Goal: Task Accomplishment & Management: Manage account settings

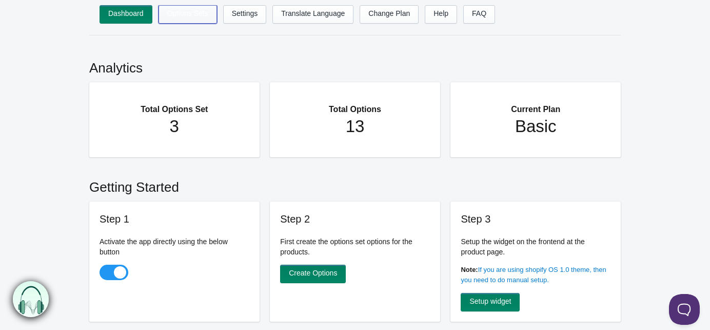
click at [188, 16] on link "Options Sets" at bounding box center [188, 14] width 59 height 18
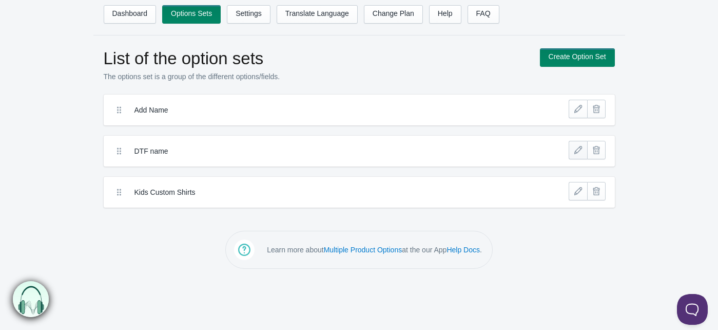
click at [577, 149] on link at bounding box center [578, 150] width 18 height 18
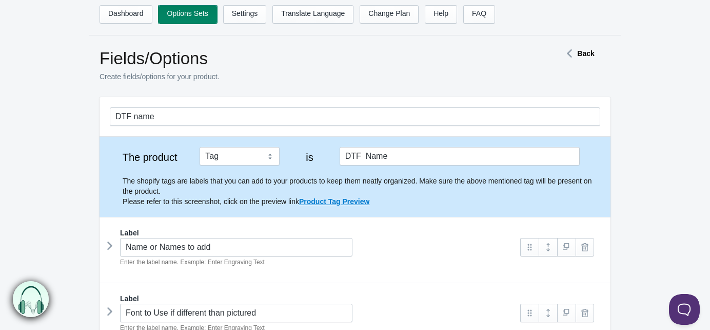
click at [179, 10] on link "Options Sets" at bounding box center [188, 14] width 59 height 18
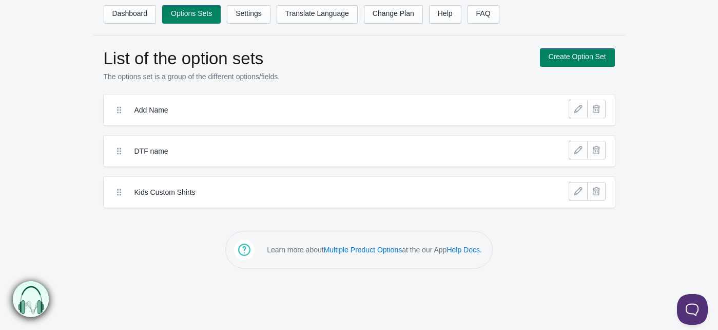
click at [158, 112] on label "Add Name" at bounding box center [321, 110] width 374 height 10
click at [574, 106] on link at bounding box center [578, 109] width 18 height 18
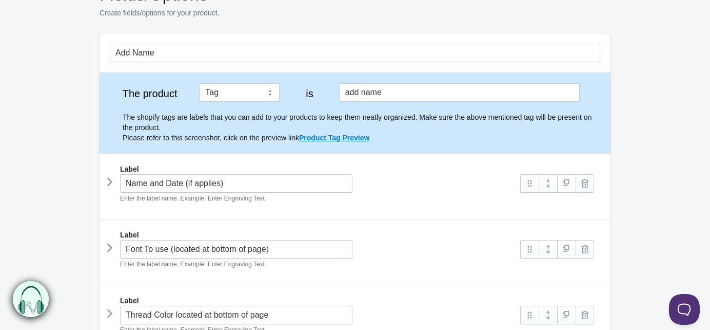
scroll to position [51, 0]
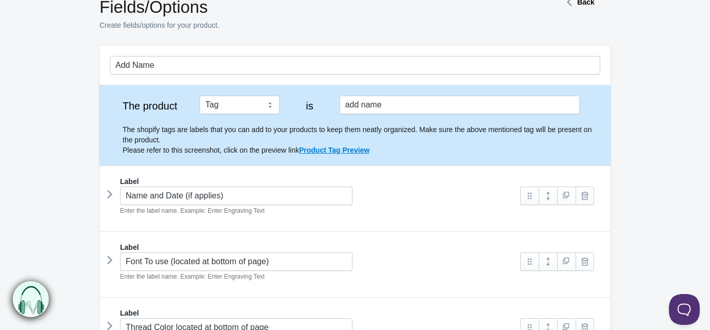
click at [581, 2] on strong "Back" at bounding box center [585, 2] width 17 height 8
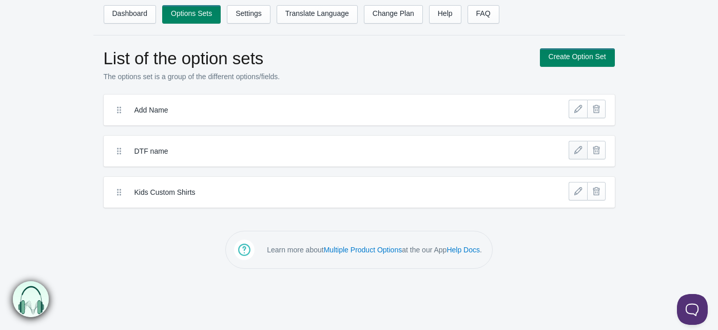
click at [579, 146] on link at bounding box center [578, 150] width 18 height 18
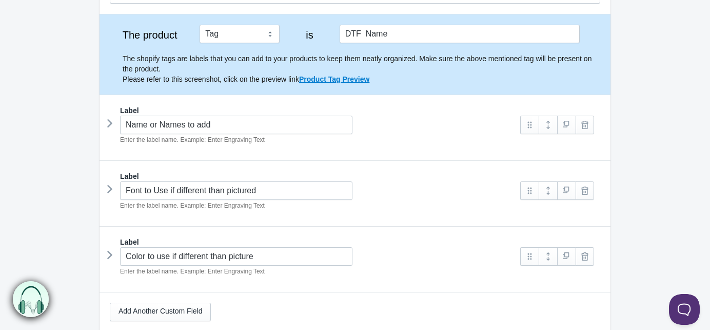
scroll to position [126, 0]
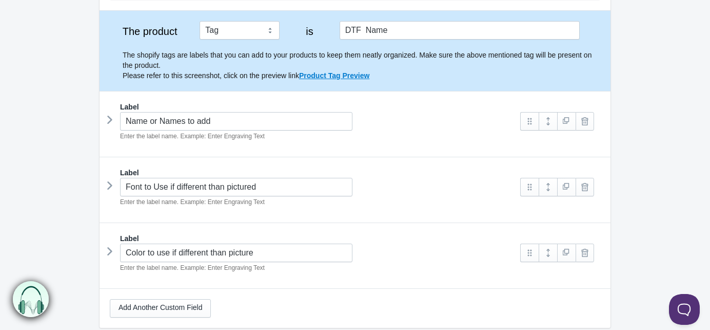
click at [110, 182] on icon at bounding box center [110, 185] width 0 height 15
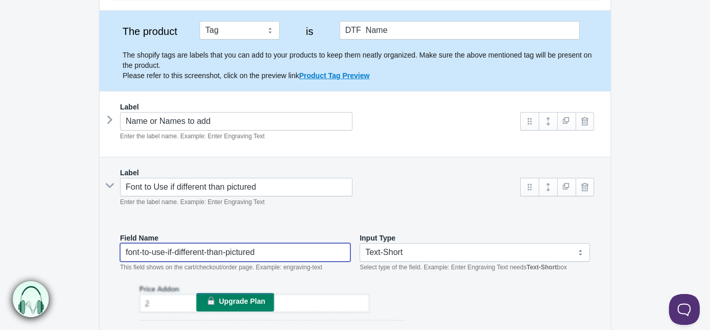
click at [265, 253] on input "font-to-use-if-different-than-pictured" at bounding box center [235, 252] width 230 height 18
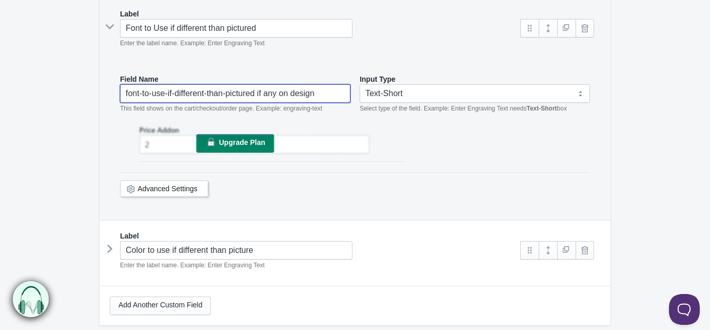
scroll to position [322, 0]
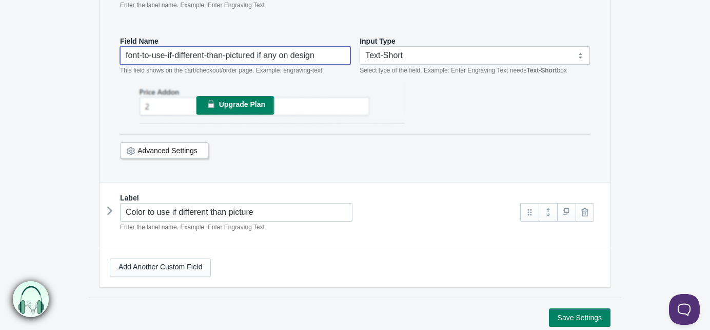
click at [110, 214] on icon at bounding box center [110, 210] width 0 height 15
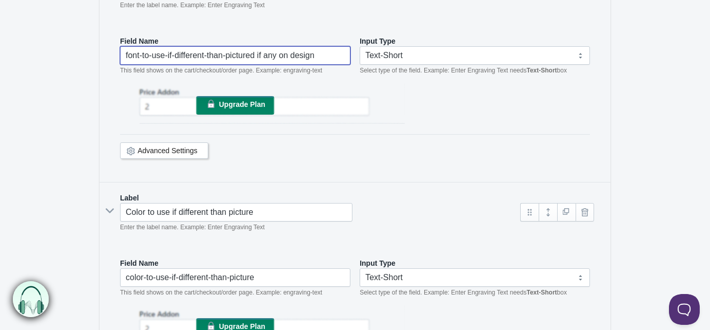
type input "font-to-use-if-different-than-pictured if any on design"
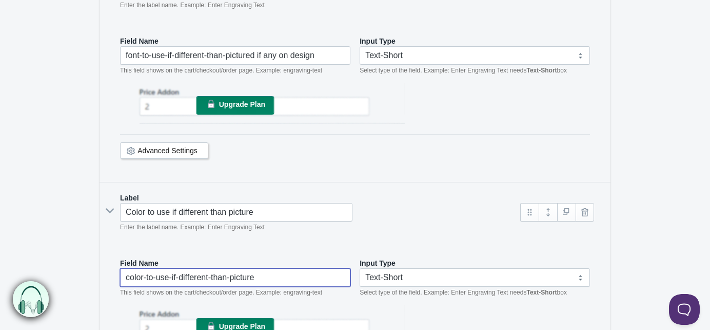
click at [275, 280] on input "color-to-use-if-different-than-picture" at bounding box center [235, 277] width 230 height 18
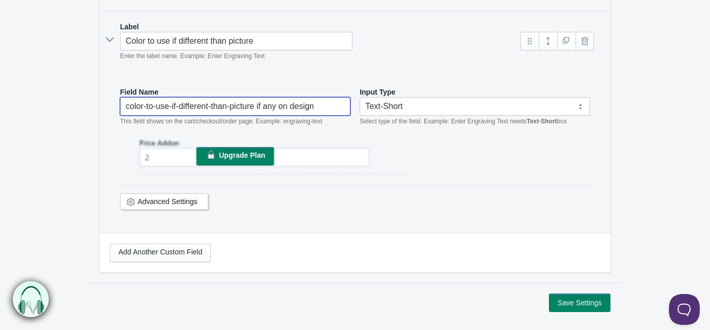
scroll to position [517, 0]
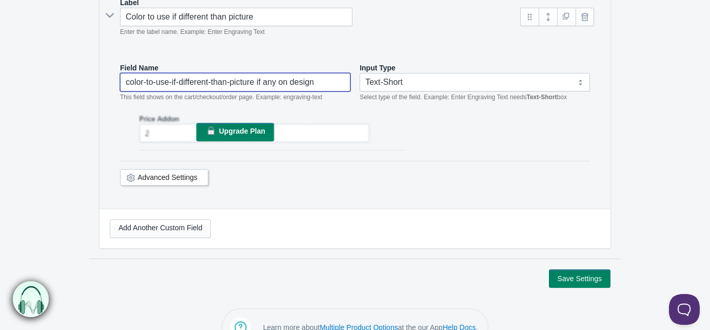
type input "color-to-use-if-different-than-picture if any on design"
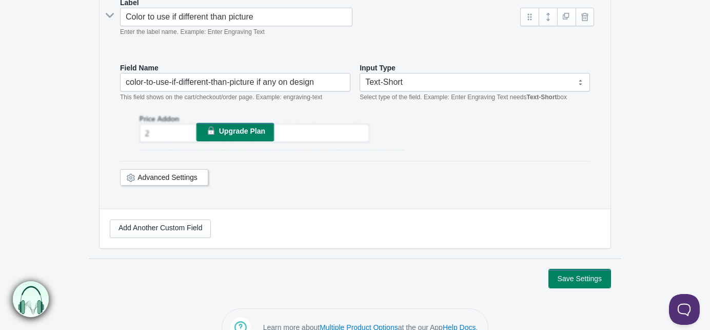
click at [569, 273] on button "Save Settings" at bounding box center [580, 278] width 62 height 18
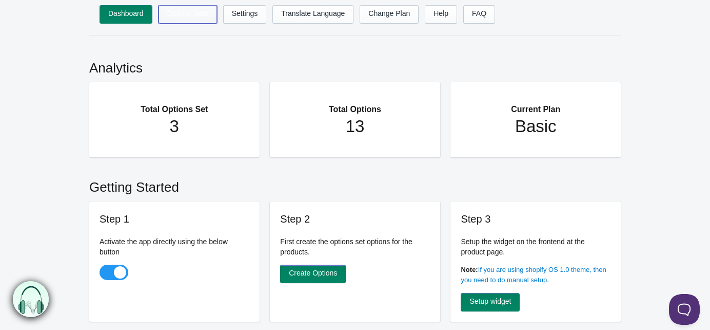
click at [182, 11] on link "Options Sets" at bounding box center [188, 14] width 59 height 18
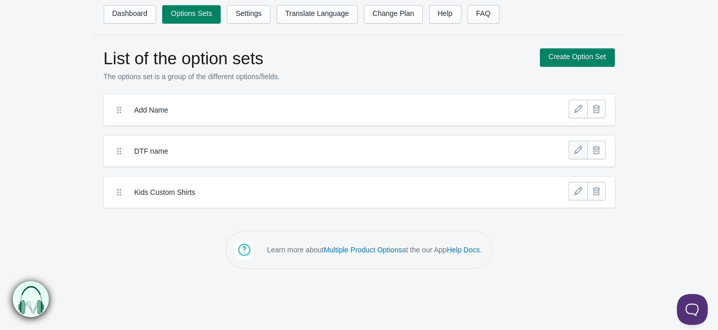
click at [581, 146] on link at bounding box center [578, 150] width 18 height 18
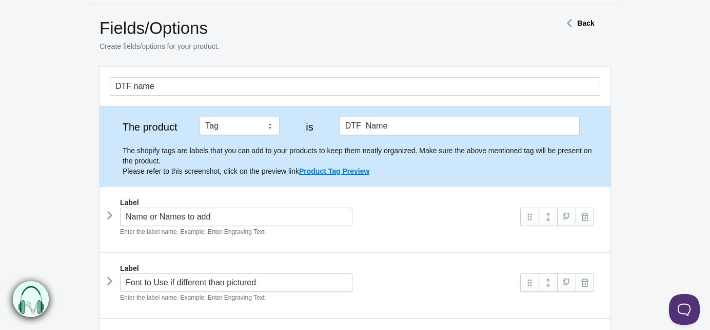
scroll to position [35, 0]
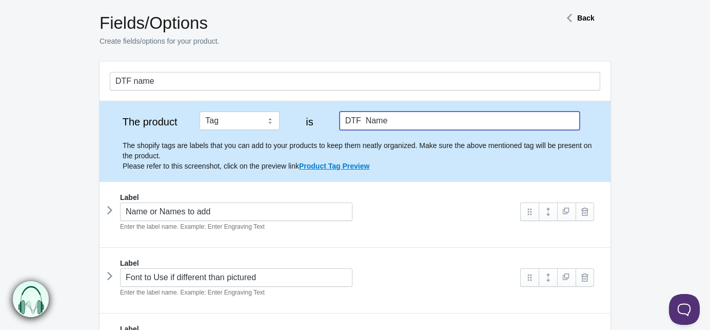
drag, startPoint x: 362, startPoint y: 121, endPoint x: 398, endPoint y: 122, distance: 36.0
click at [398, 122] on input "DTF Name" at bounding box center [460, 120] width 240 height 18
type input "DTF Print"
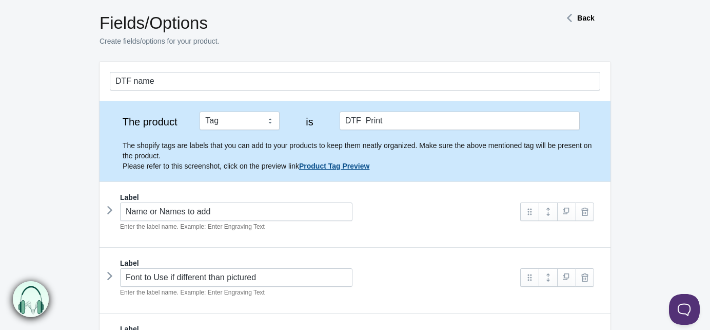
click at [328, 167] on link "Product Tag Preview" at bounding box center [334, 166] width 70 height 8
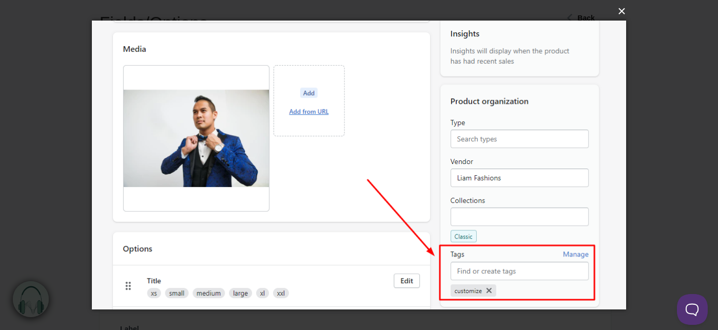
click at [625, 14] on button "×" at bounding box center [362, 11] width 534 height 23
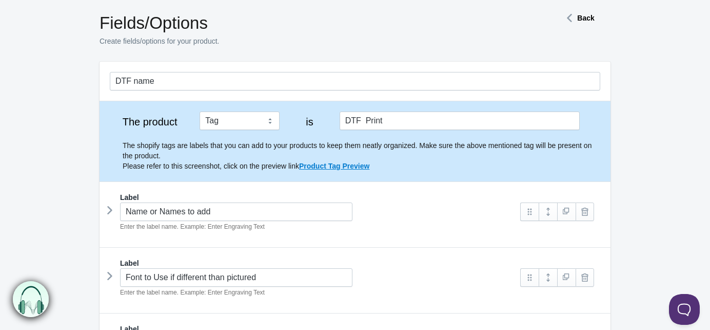
click at [583, 18] on strong "Back" at bounding box center [585, 18] width 17 height 8
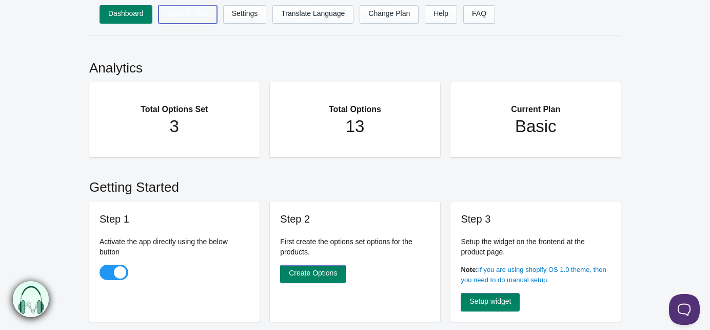
click at [186, 13] on link "Options Sets" at bounding box center [188, 14] width 59 height 18
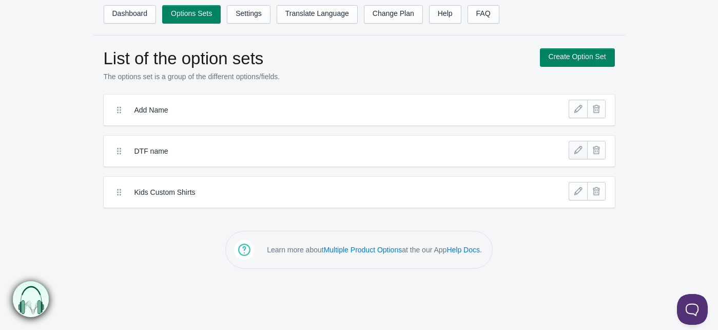
click at [575, 149] on link at bounding box center [578, 150] width 18 height 18
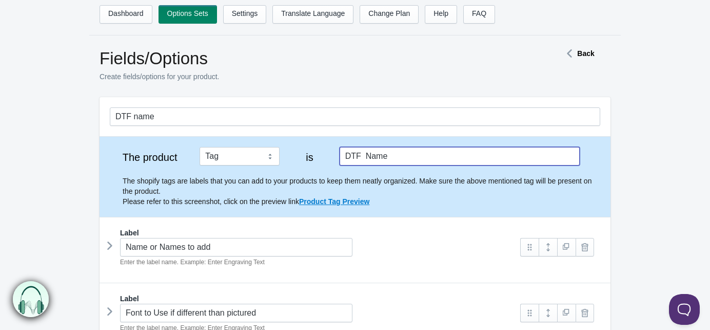
drag, startPoint x: 394, startPoint y: 149, endPoint x: 365, endPoint y: 146, distance: 28.3
click at [363, 154] on input "DTF Name" at bounding box center [460, 156] width 240 height 18
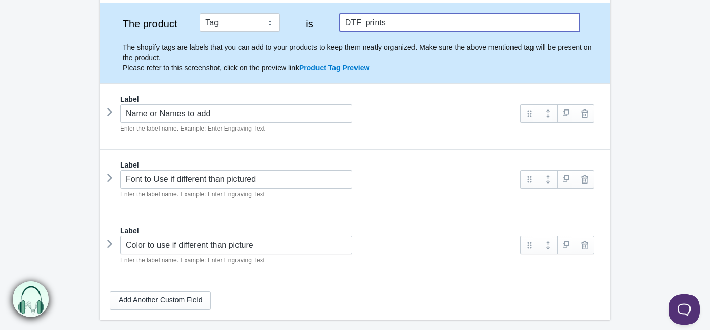
scroll to position [137, 0]
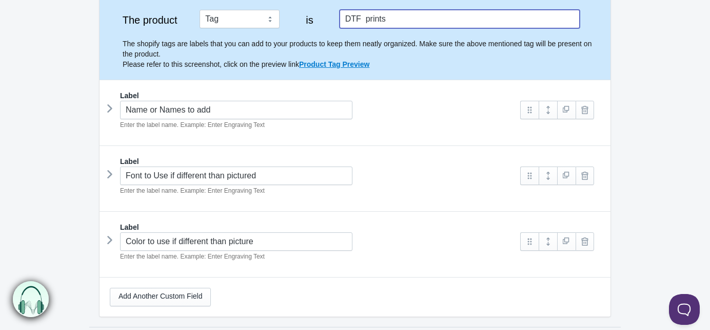
click at [110, 174] on icon at bounding box center [110, 173] width 0 height 15
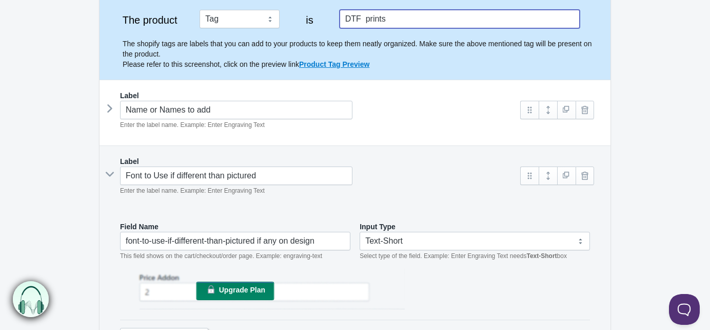
type input "DTF prints"
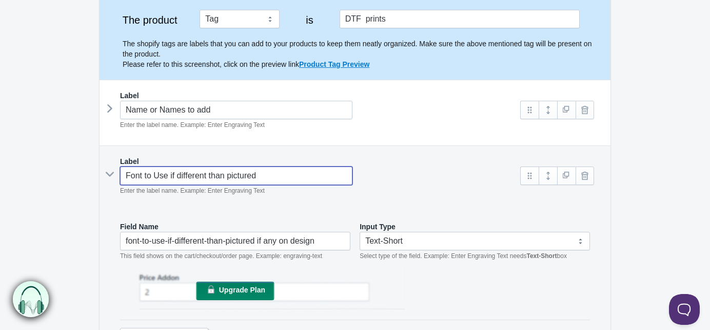
click at [287, 175] on input "Font to Use if different than pictured" at bounding box center [236, 175] width 233 height 18
type input "Font to Use if different than pictured"
type input "font-to-use-if-different-than-pictured-"
type input "Font to Use if different than pictured if"
type input "font-to-use-if-different-than-pictured-i"
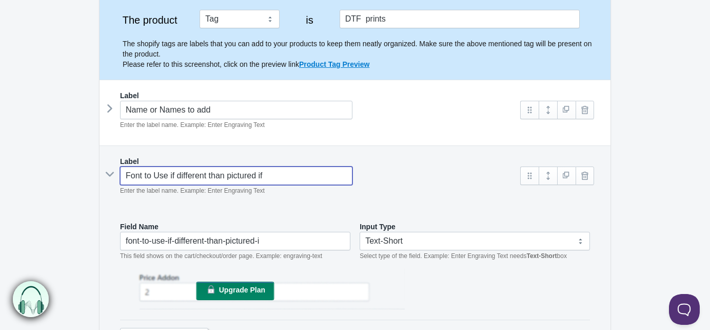
type input "Font to Use if different than pictured if"
type input "font-to-use-if-different-than-pictured-if-"
type input "Font to Use if different than pictured if a"
type input "font-to-use-if-different-than-pictured-if-a"
type input "Font to Use if different than pictured if an"
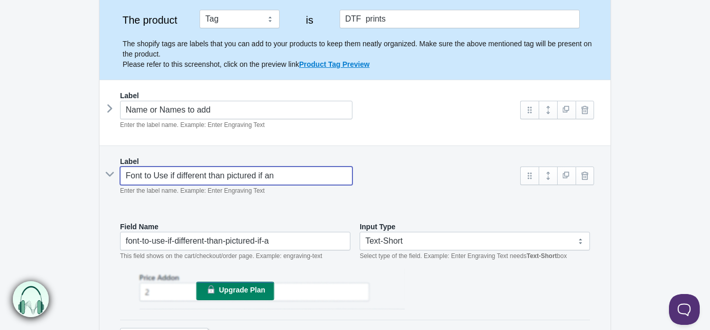
type input "font-to-use-if-different-than-pictured-if-an"
type input "Font to Use if different than pictured if any"
type input "font-to-use-if-different-than-pictured-if-any"
type input "Font to Use if different than pictured if any"
type input "font-to-use-if-different-than-pictured-if-any-"
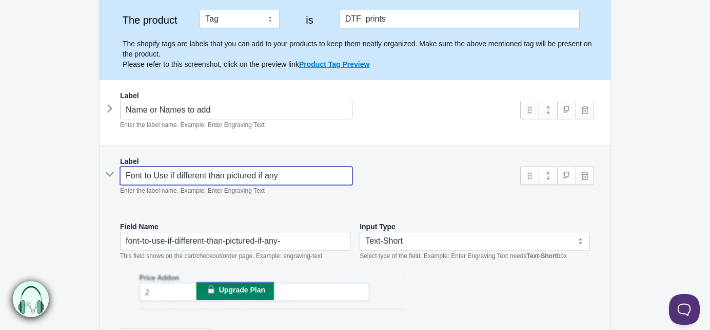
type input "Font to Use if different than pictured if any p"
type input "font-to-use-if-different-than-pictured-if-any-p"
type input "Font to Use if different than pictured if any pic"
type input "font-to-use-if-different-than-pictured-if-any-pic"
type input "Font to Use if different than pictured if any pict"
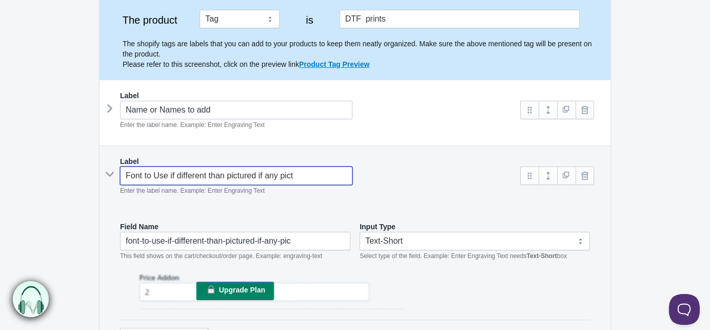
type input "font-to-use-if-different-than-pictured-if-any-pict"
type input "Font to Use if different than pictured if any pictu"
type input "font-to-use-if-different-than-pictured-if-any-pictu"
type input "Font to Use if different than pictured if any picture"
type input "font-to-use-if-different-than-pictured-if-any-picture"
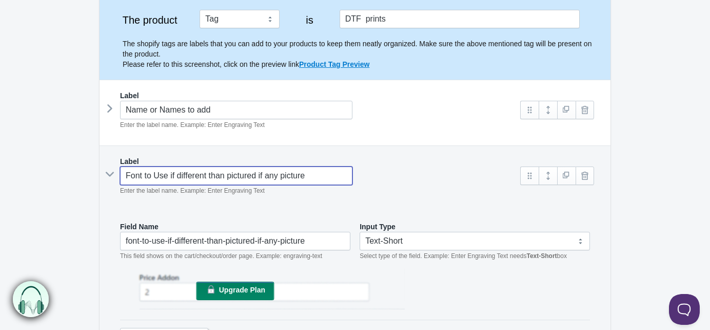
type input "Font to Use if different than pictured if any pictured"
type input "font-to-use-if-different-than-pictured-if-any-pictured"
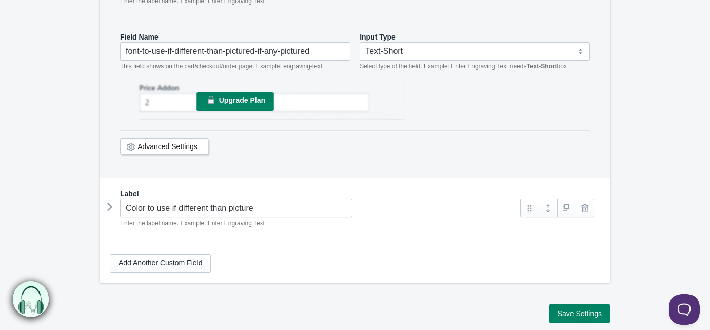
scroll to position [330, 0]
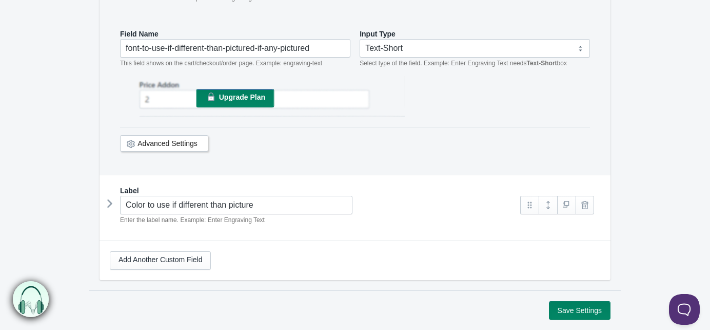
type input "Font to Use if different than pictured if any pictured"
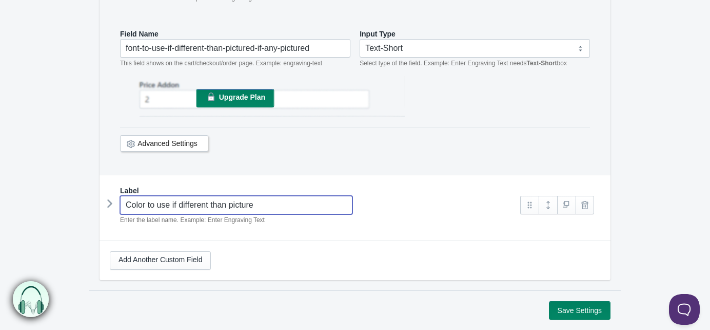
click at [283, 206] on input "Color to use if different than picture" at bounding box center [236, 205] width 233 height 18
type input "Color to use if different than picture if any is pictured"
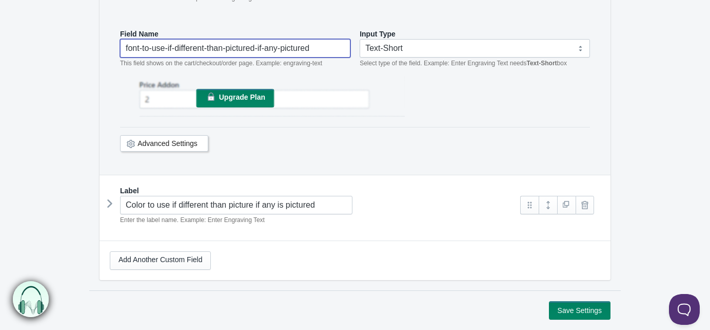
click at [288, 50] on input "font-to-use-if-different-than-pictured-if-any-pictured" at bounding box center [235, 48] width 230 height 18
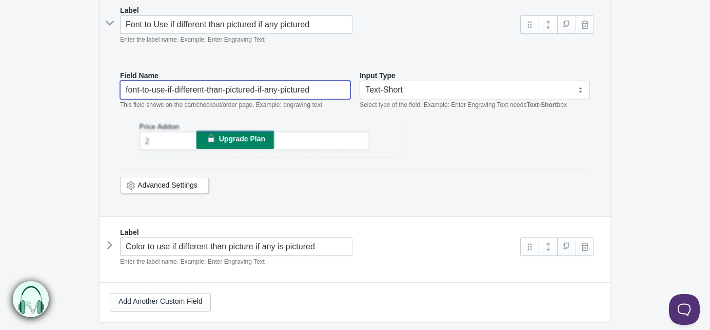
scroll to position [287, 0]
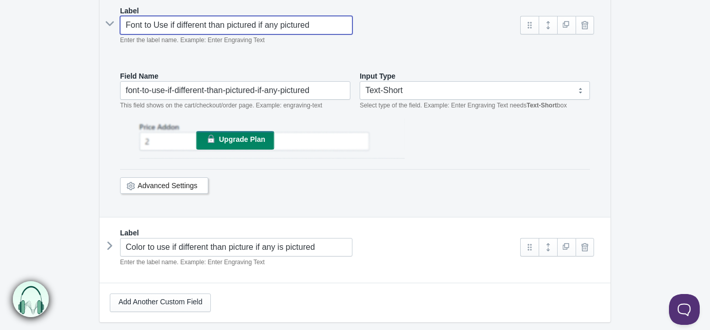
click at [319, 26] on input "Font to Use if different than pictured if any pictured" at bounding box center [236, 25] width 233 height 18
type input "Font to Use if different than pictured if any pictured"
type input "font-to-use-if-different-than-pictured-if-any-pictured-"
click at [319, 26] on input "Font to Use if different than pictured if any pictured" at bounding box center [236, 25] width 233 height 18
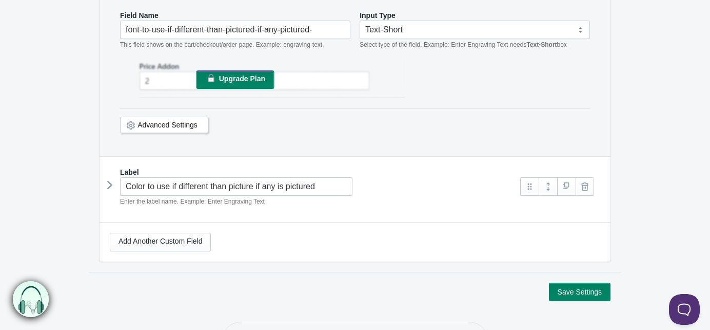
scroll to position [386, 0]
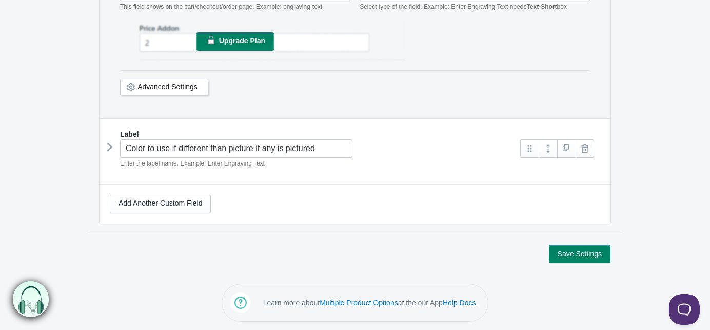
type input "Font to Use if different than pictured if any pictured"
click at [569, 248] on button "Save Settings" at bounding box center [580, 253] width 62 height 18
